Goal: Check status: Check status

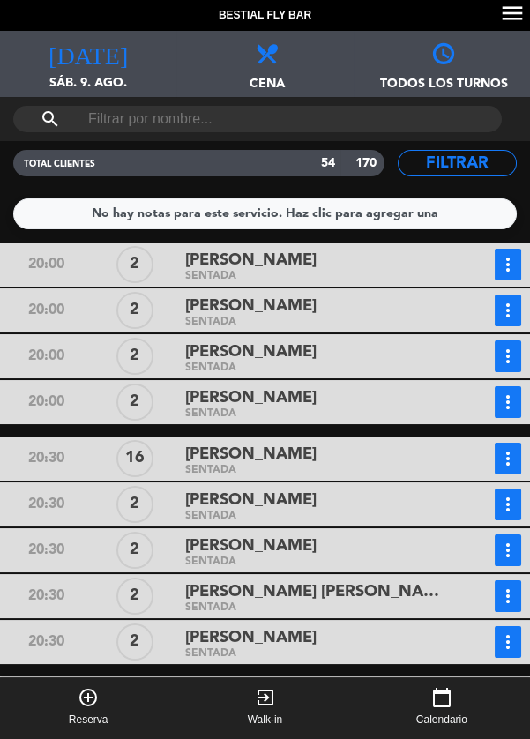
click at [82, 66] on div "[DATE] sáb. 9. ago. [DATE]" at bounding box center [88, 64] width 176 height 66
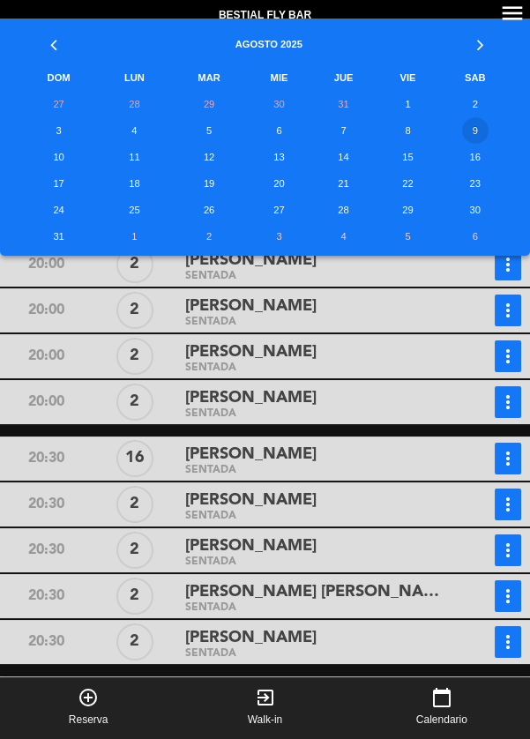
click at [207, 159] on td "12" at bounding box center [209, 157] width 78 height 26
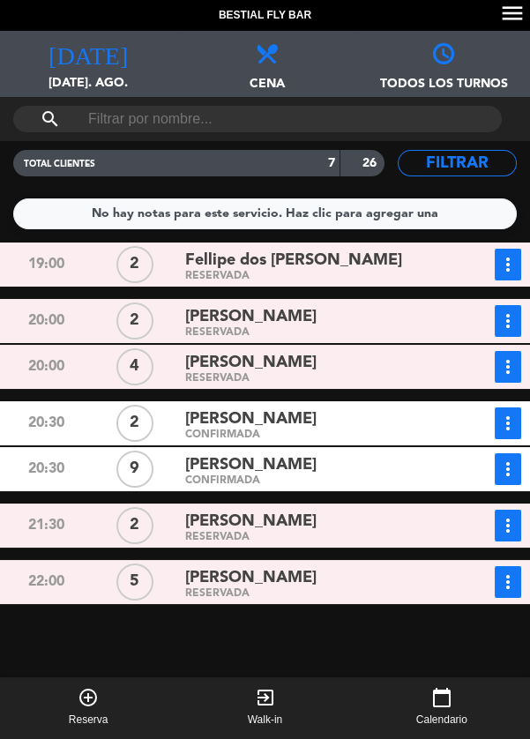
click at [197, 479] on div "CONFIRMADA" at bounding box center [312, 481] width 254 height 8
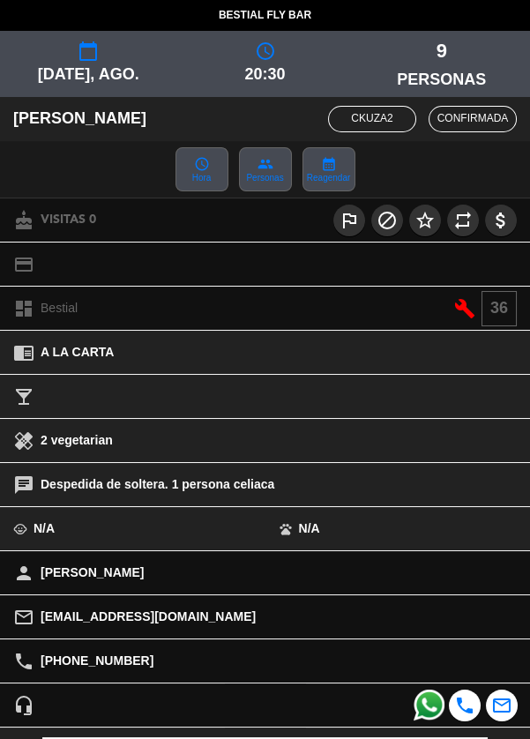
scroll to position [244, 0]
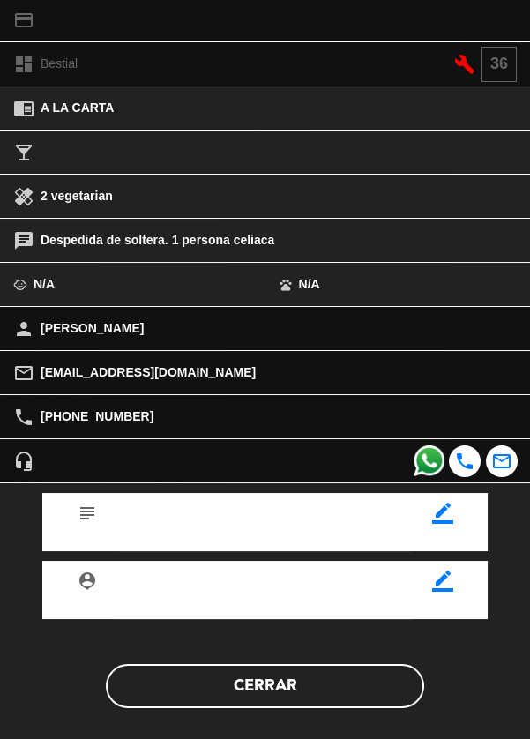
click at [228, 689] on button "Cerrar" at bounding box center [265, 686] width 318 height 44
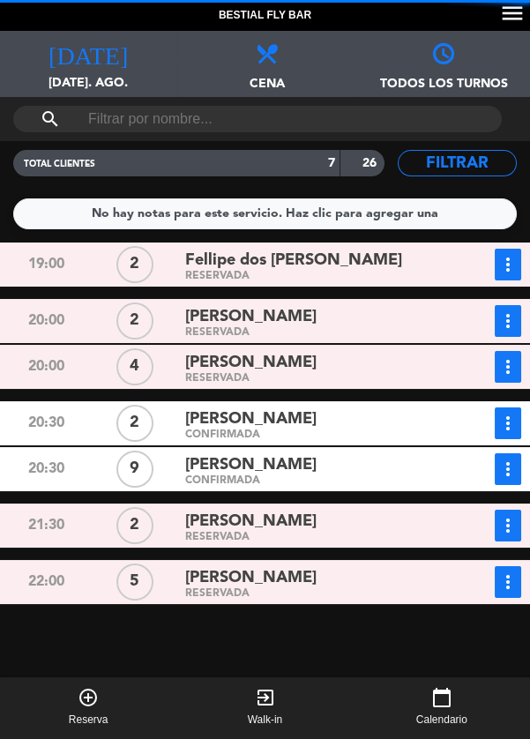
click at [207, 265] on span "Fellipe dos [PERSON_NAME]" at bounding box center [293, 261] width 217 height 26
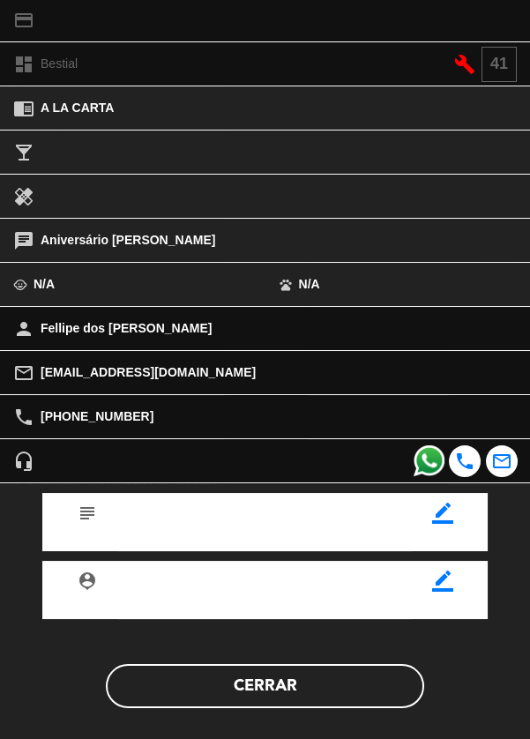
click at [215, 679] on button "Cerrar" at bounding box center [265, 686] width 318 height 44
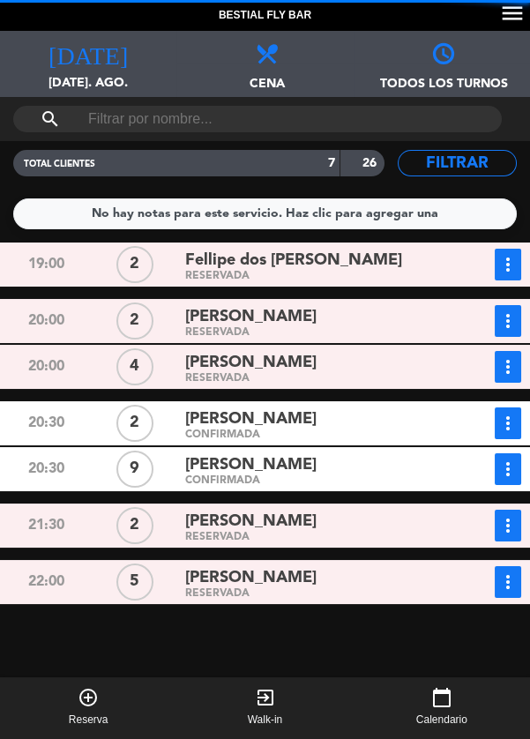
click at [224, 315] on span "[PERSON_NAME]" at bounding box center [250, 317] width 131 height 26
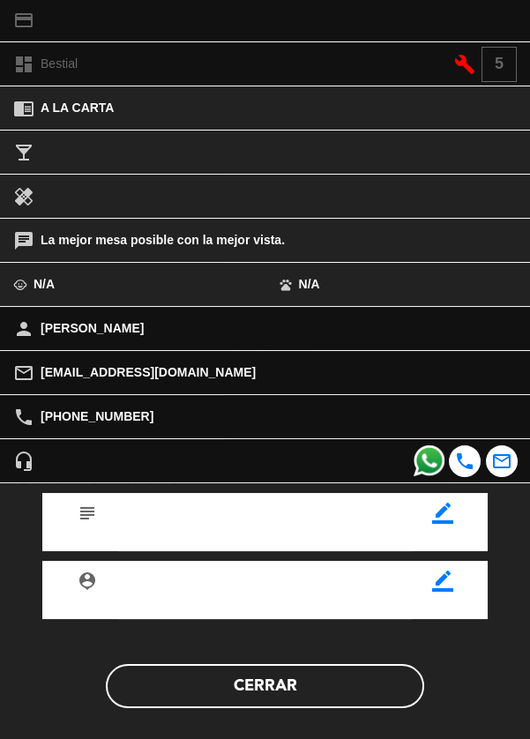
click at [212, 688] on button "Cerrar" at bounding box center [265, 686] width 318 height 44
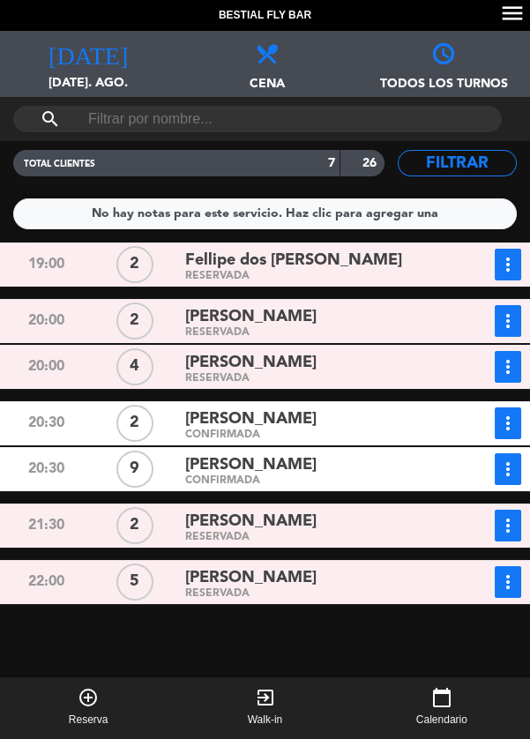
click at [214, 361] on span "[PERSON_NAME]" at bounding box center [250, 363] width 131 height 26
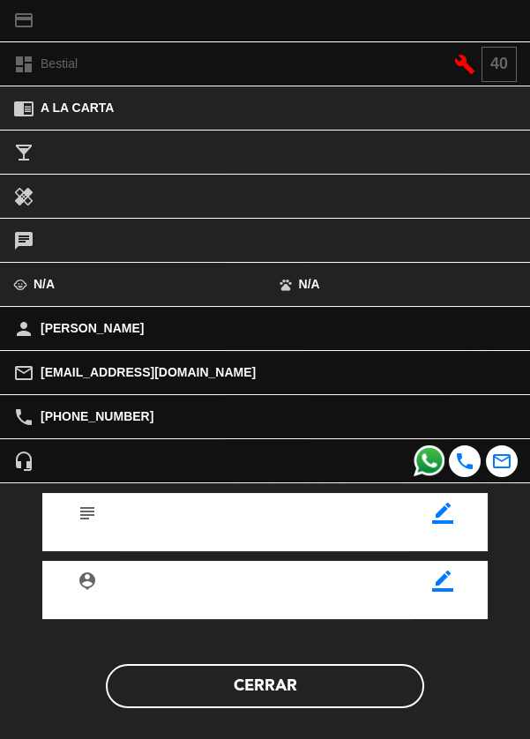
click at [210, 690] on button "Cerrar" at bounding box center [265, 686] width 318 height 44
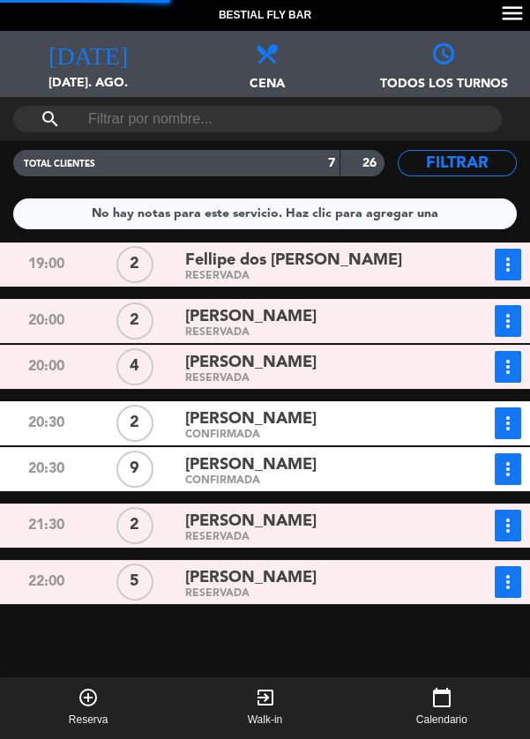
click at [199, 421] on span "[PERSON_NAME]" at bounding box center [250, 419] width 131 height 26
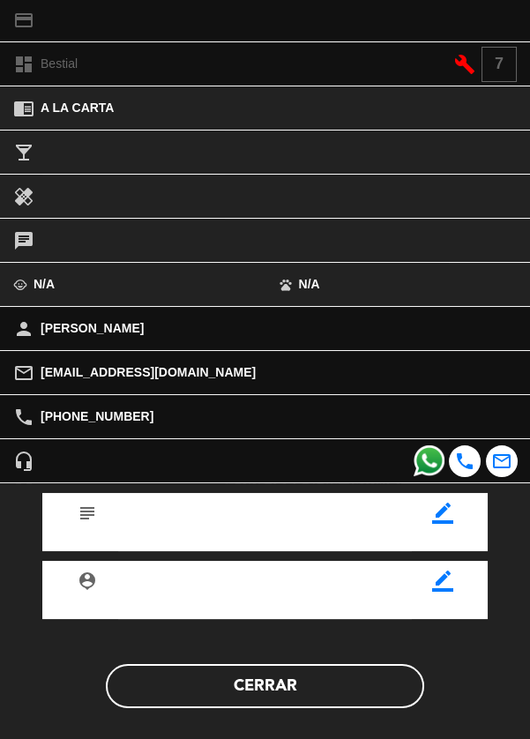
click at [207, 688] on button "Cerrar" at bounding box center [265, 686] width 318 height 44
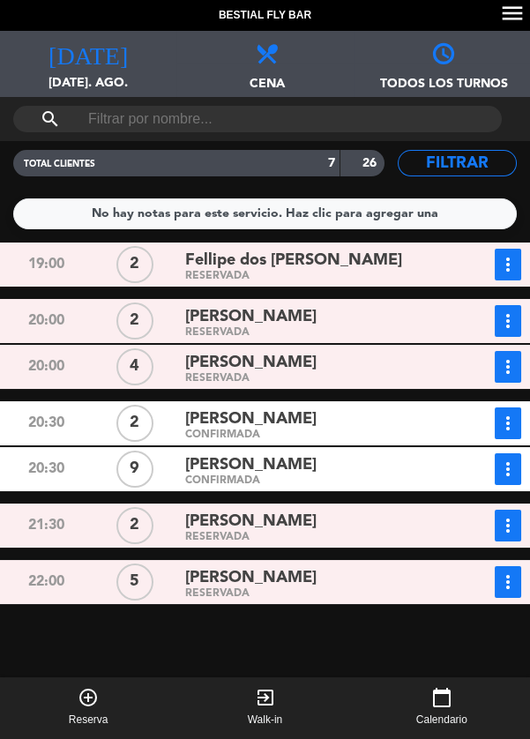
click at [210, 526] on span "[PERSON_NAME]" at bounding box center [250, 522] width 131 height 26
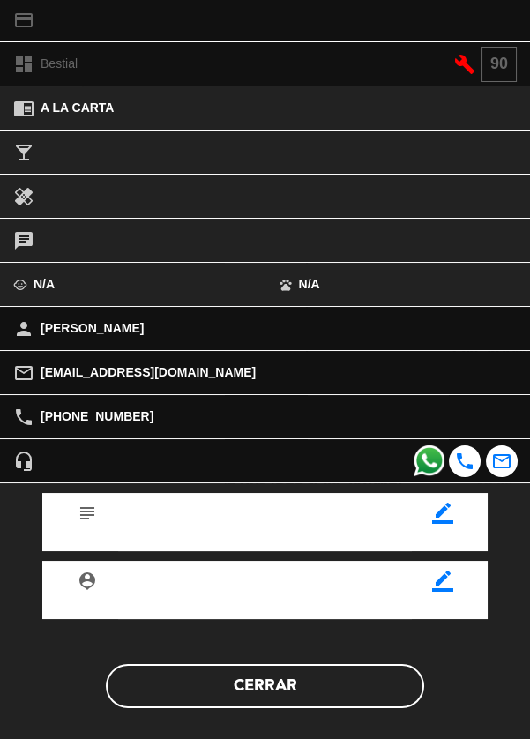
click at [212, 683] on button "Cerrar" at bounding box center [265, 686] width 318 height 44
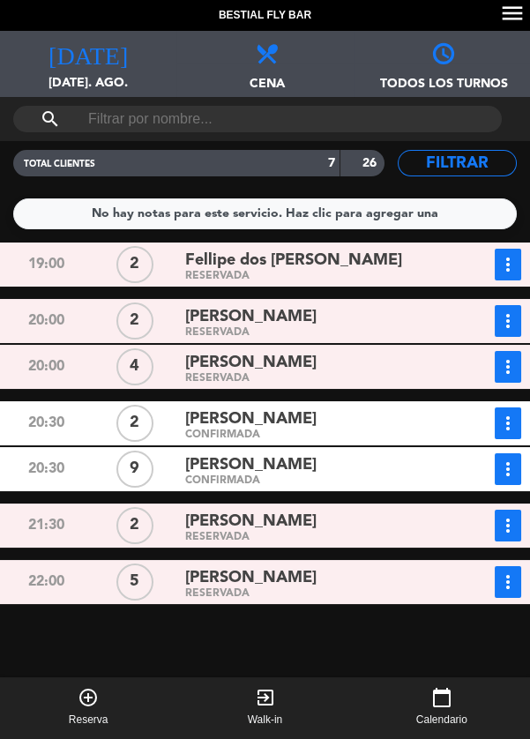
click at [203, 590] on div "RESERVADA" at bounding box center [312, 594] width 254 height 8
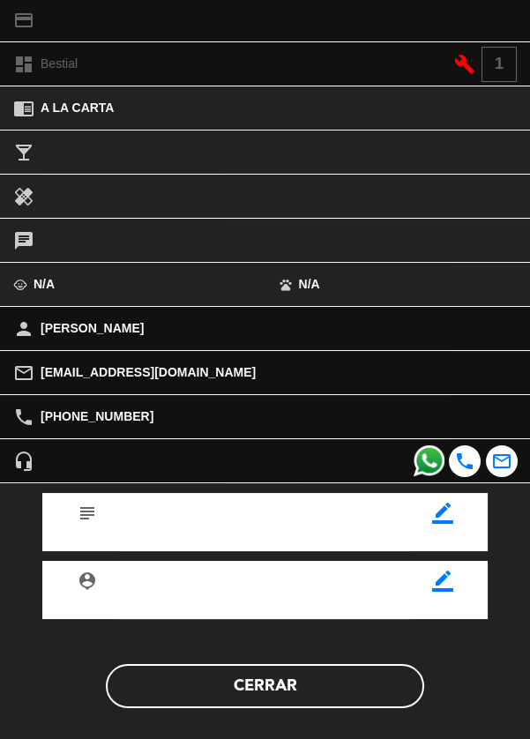
click at [216, 696] on button "Cerrar" at bounding box center [265, 686] width 318 height 44
